Goal: Information Seeking & Learning: Find specific fact

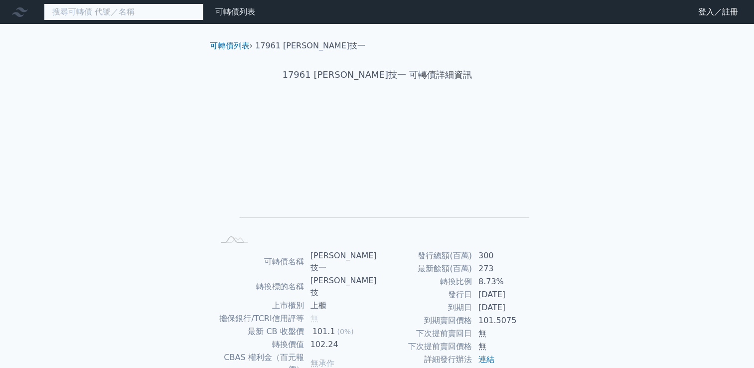
click at [117, 12] on input at bounding box center [123, 11] width 159 height 17
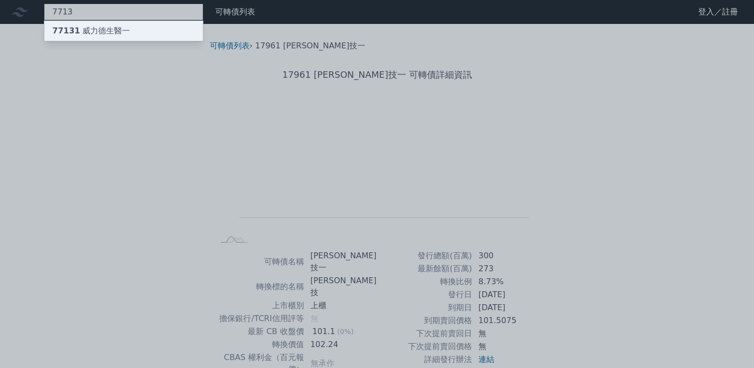
type input "7713"
click at [151, 26] on div "77131 威力德生醫一" at bounding box center [123, 31] width 158 height 20
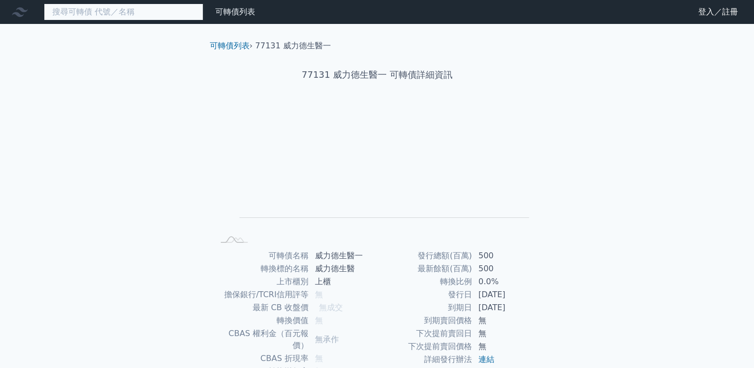
click at [179, 14] on input at bounding box center [123, 11] width 159 height 17
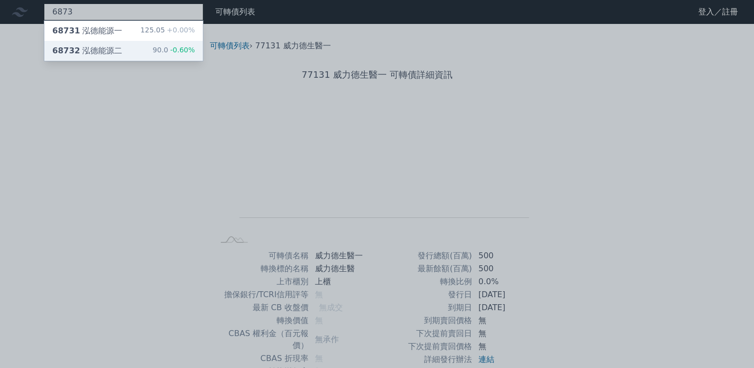
type input "6873"
click at [153, 56] on div "68732 泓德能源二 90.0 -0.60%" at bounding box center [123, 51] width 158 height 20
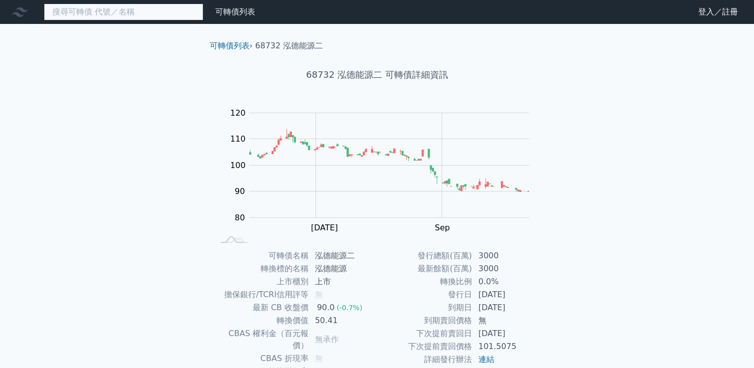
click at [156, 11] on input at bounding box center [123, 11] width 159 height 17
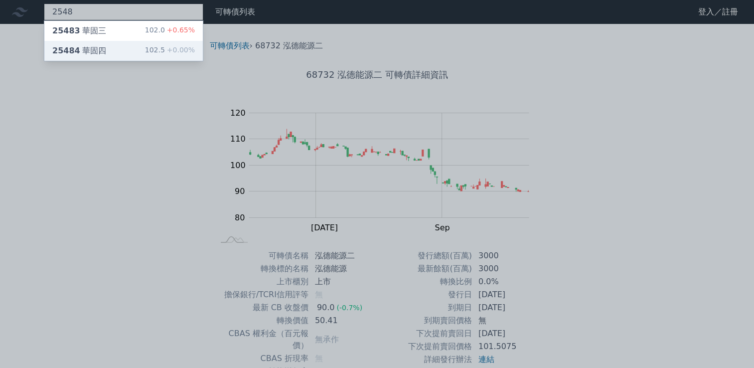
type input "2548"
click at [122, 54] on div "25484 華固四 102.5 +0.00%" at bounding box center [123, 51] width 158 height 20
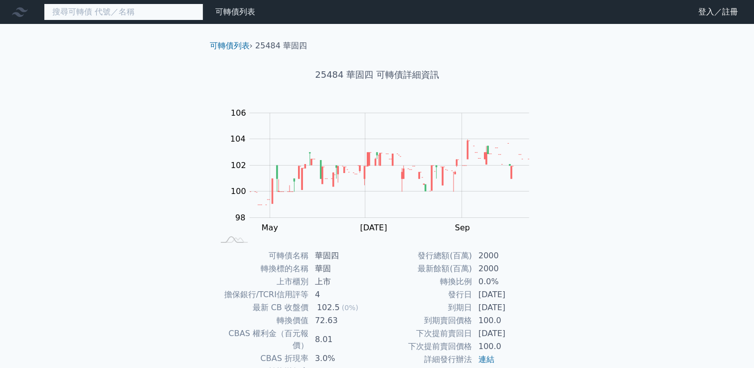
click at [179, 9] on input at bounding box center [123, 11] width 159 height 17
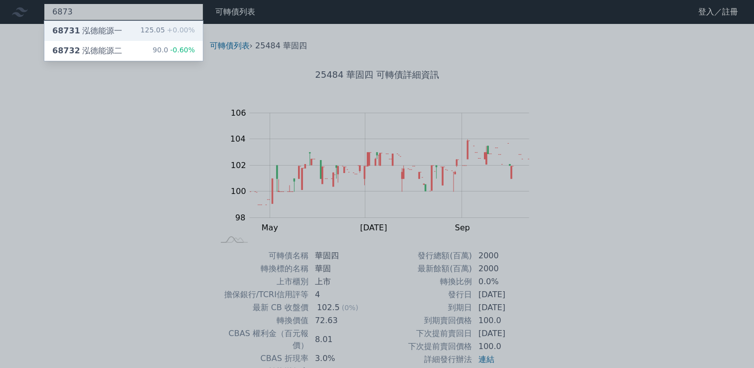
type input "6873"
click at [157, 34] on div "125.05 +0.00%" at bounding box center [167, 31] width 54 height 12
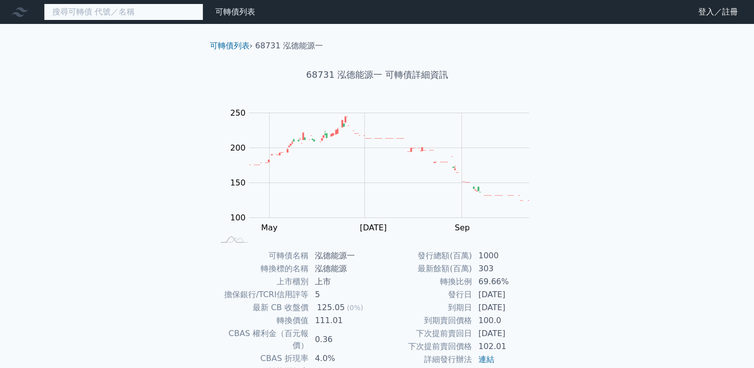
click at [96, 13] on input at bounding box center [123, 11] width 159 height 17
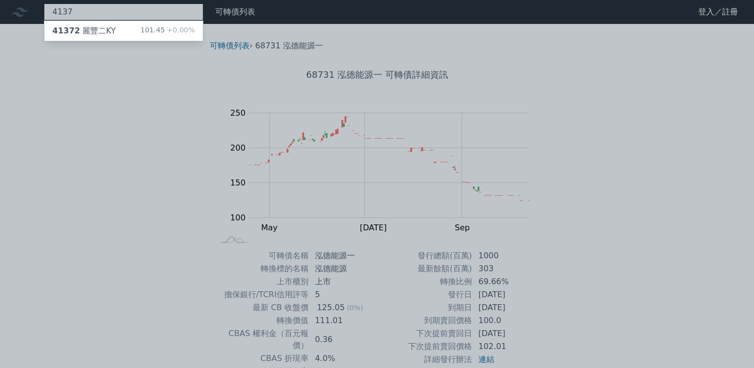
type input "4137"
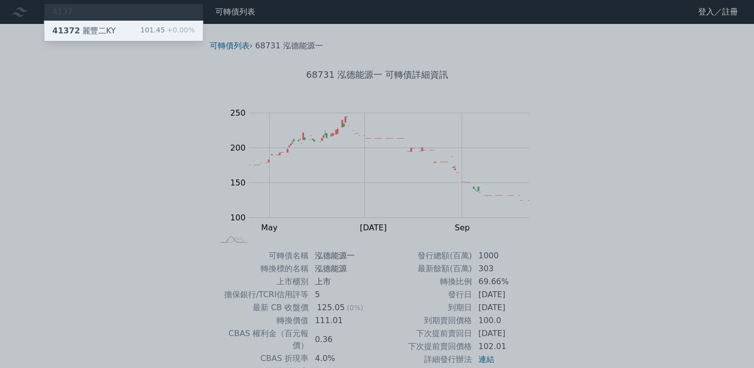
click at [154, 30] on div "101.45 +0.00%" at bounding box center [167, 31] width 54 height 12
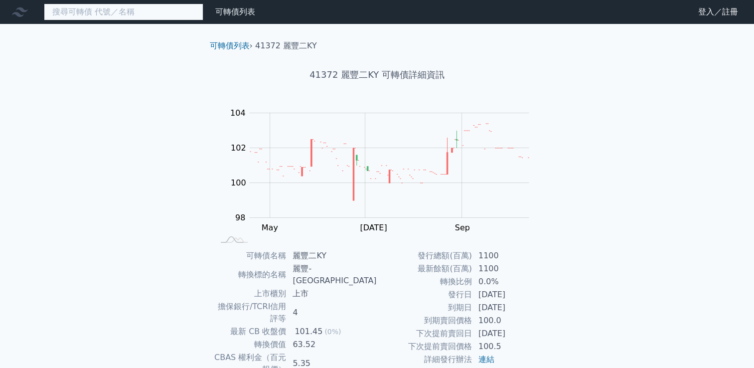
click at [109, 11] on input at bounding box center [123, 11] width 159 height 17
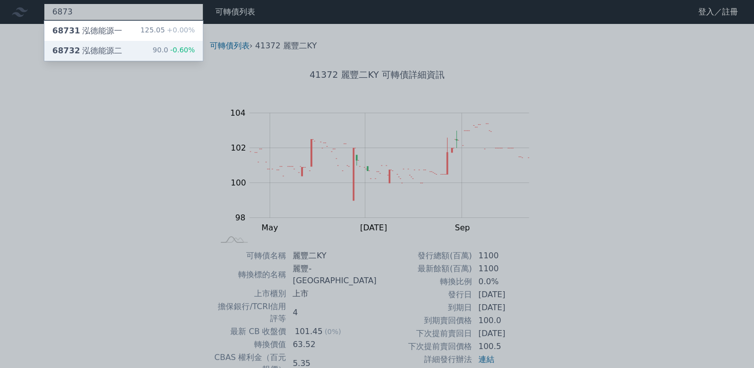
type input "6873"
click at [143, 51] on div "68732 泓德能源二 90.0 -0.60%" at bounding box center [123, 51] width 158 height 20
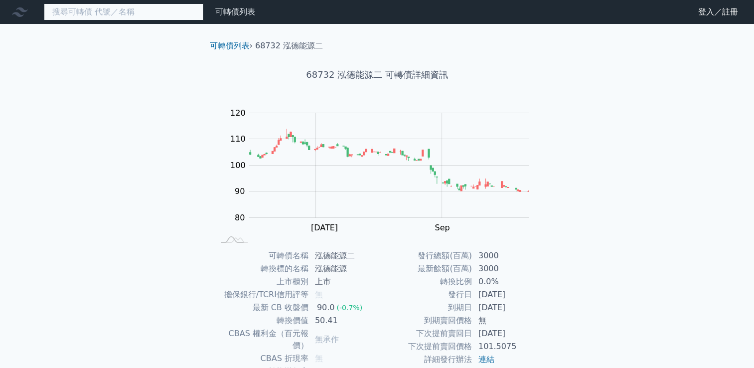
click at [132, 13] on input at bounding box center [123, 11] width 159 height 17
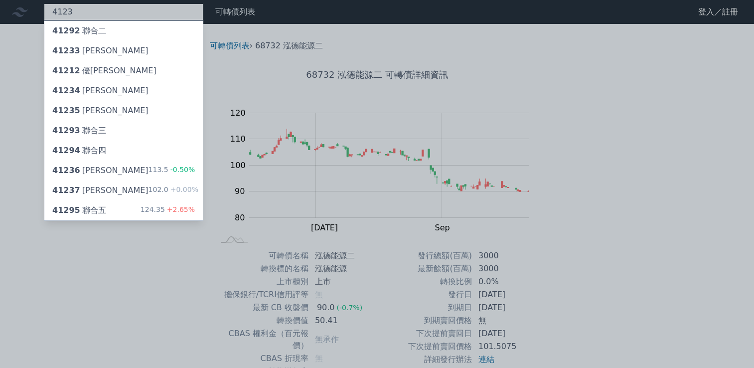
type input "4123"
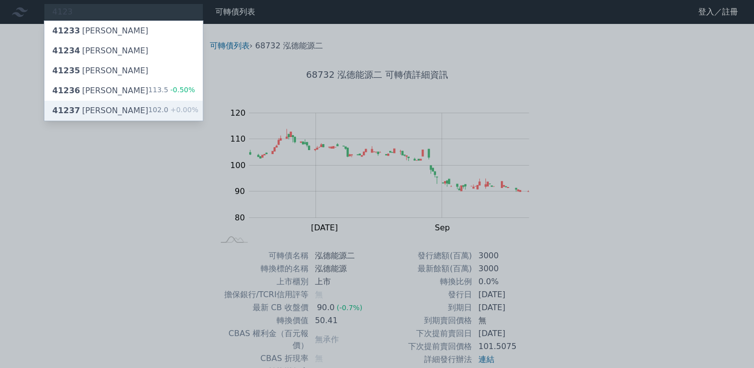
click at [135, 113] on div "41237 [PERSON_NAME]七 102.0 +0.00%" at bounding box center [123, 111] width 158 height 20
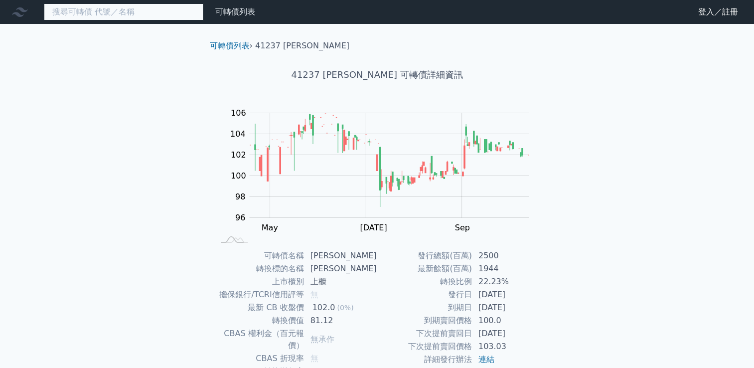
click at [161, 10] on input at bounding box center [123, 11] width 159 height 17
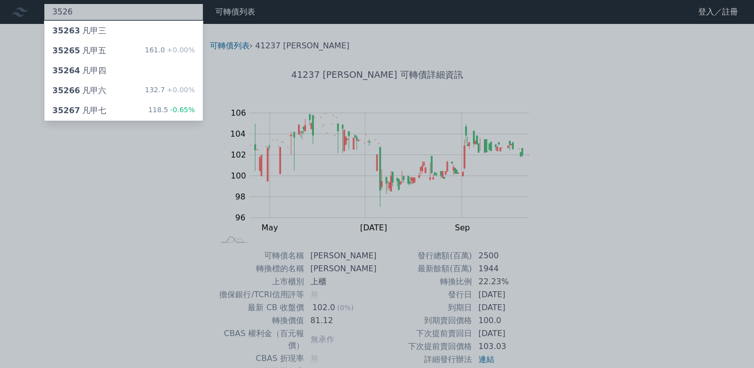
type input "3526"
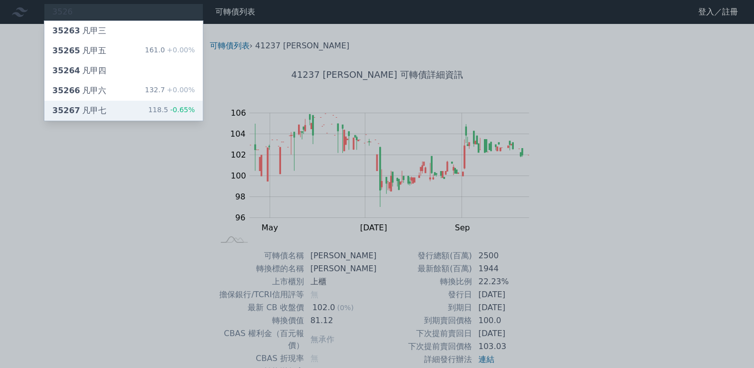
click at [134, 111] on div "35267 凡甲七 118.5 -0.65%" at bounding box center [123, 111] width 158 height 20
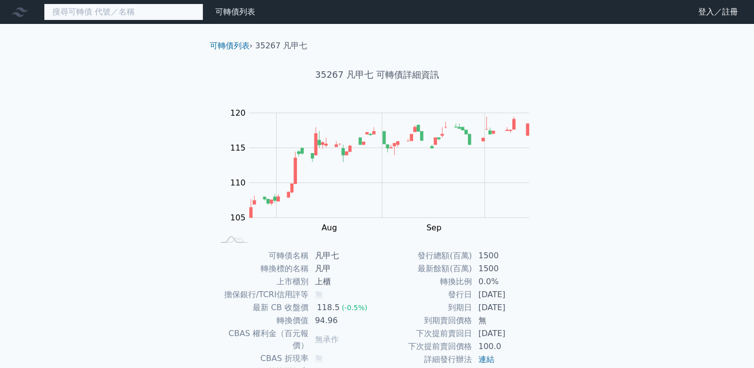
click at [128, 12] on input at bounding box center [123, 11] width 159 height 17
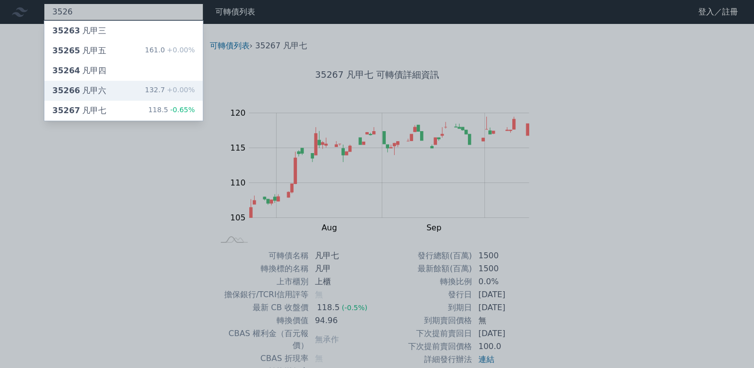
type input "3526"
click at [152, 89] on div "132.7 +0.00%" at bounding box center [170, 91] width 50 height 12
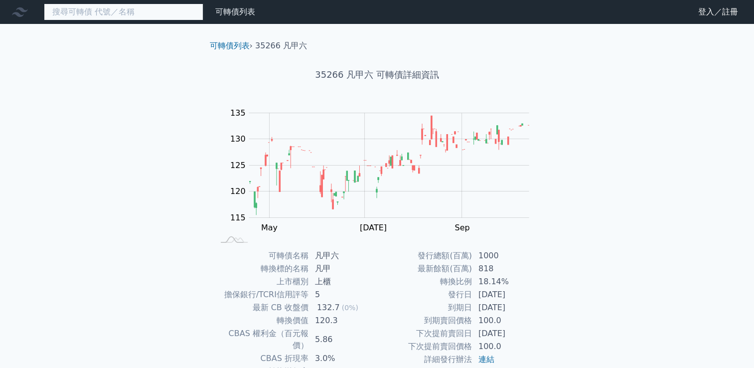
click at [182, 15] on input at bounding box center [123, 11] width 159 height 17
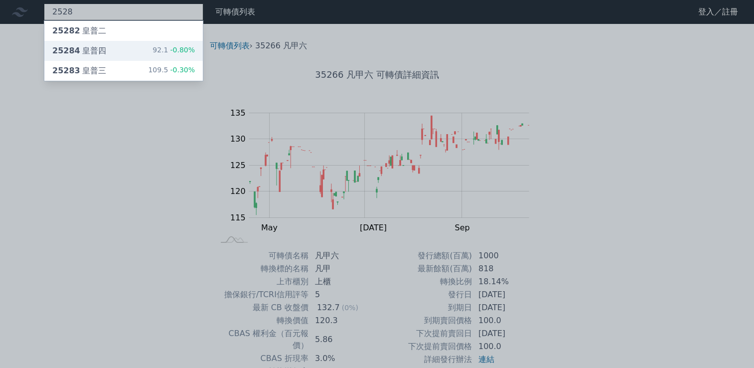
type input "2528"
click at [175, 56] on div "92.1 -0.80%" at bounding box center [173, 51] width 42 height 12
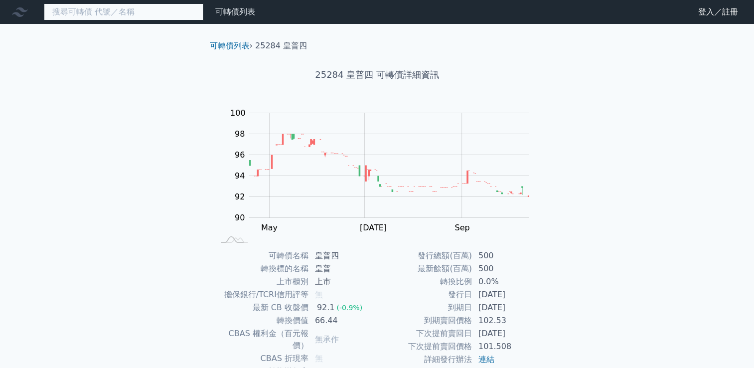
click at [124, 10] on input at bounding box center [123, 11] width 159 height 17
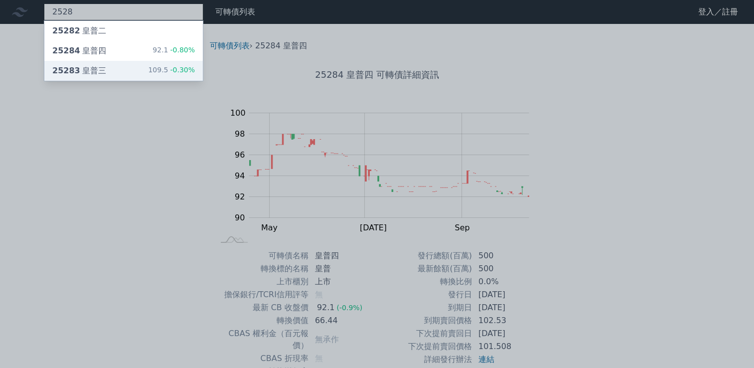
type input "2528"
click at [100, 73] on div "25283 皇普三" at bounding box center [79, 71] width 54 height 12
